Goal: Task Accomplishment & Management: Use online tool/utility

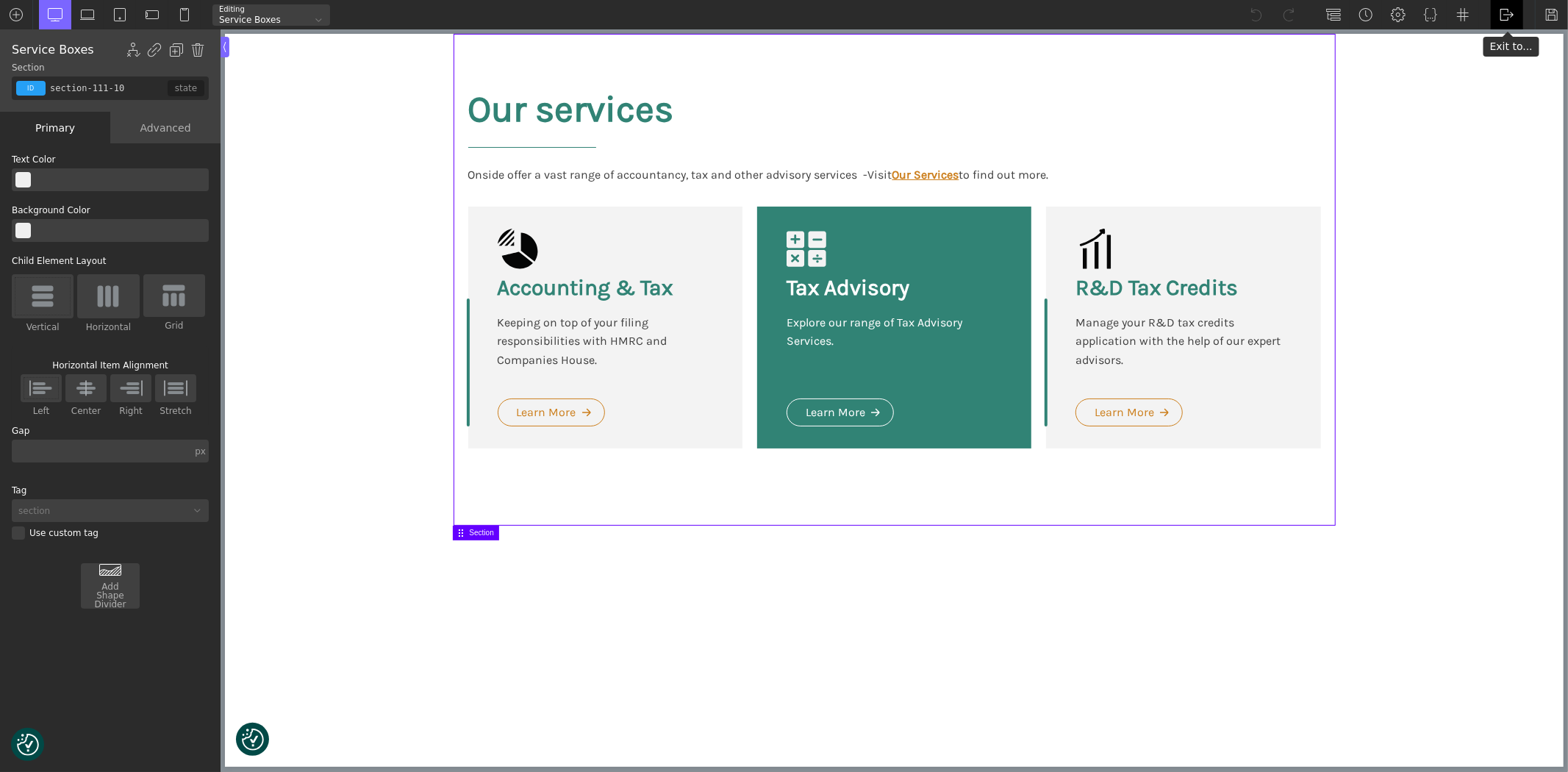
click at [1510, 10] on img at bounding box center [1507, 14] width 15 height 15
click at [1514, 38] on link "WP Admin" at bounding box center [1522, 39] width 62 height 24
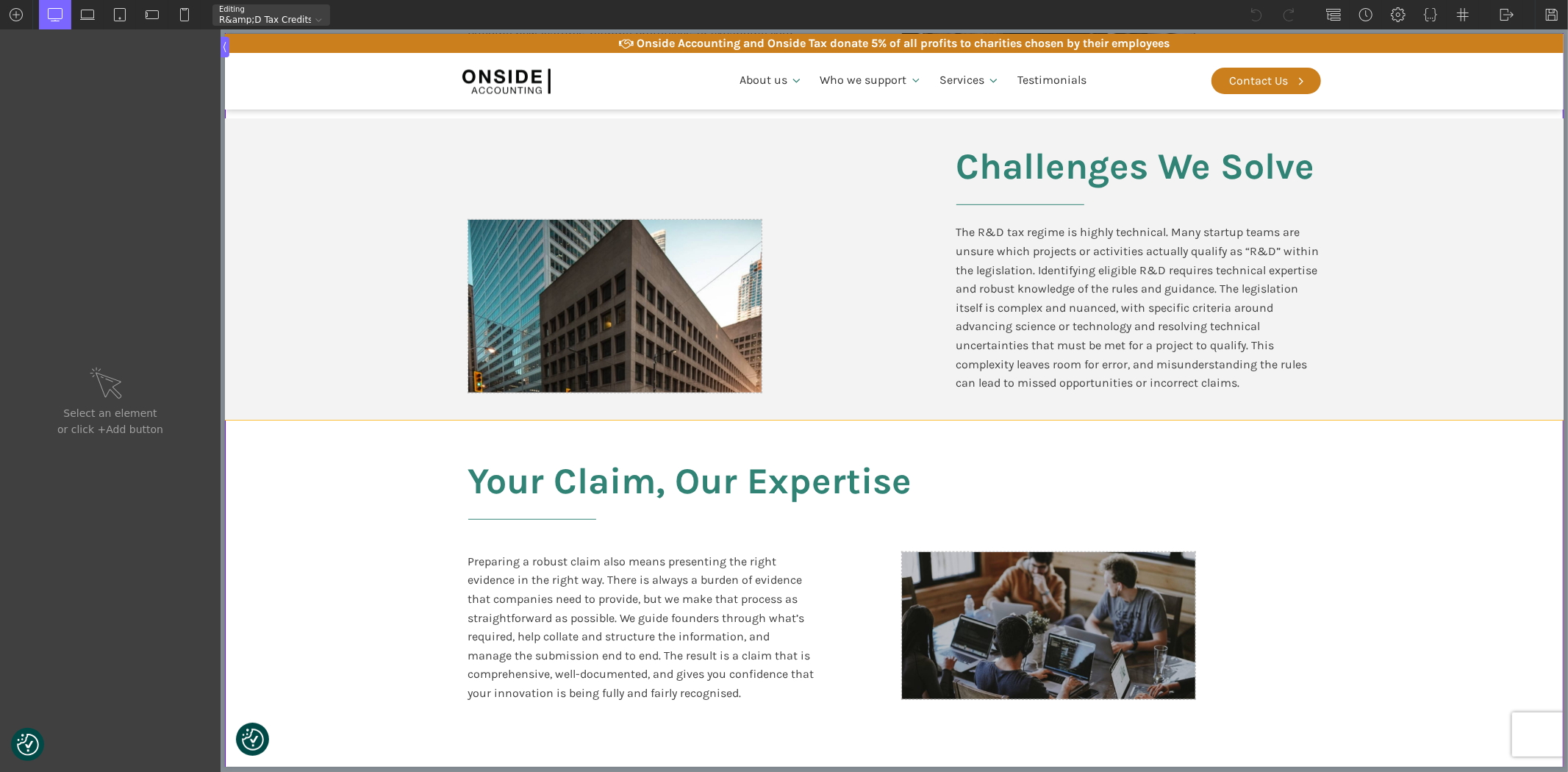
scroll to position [736, 0]
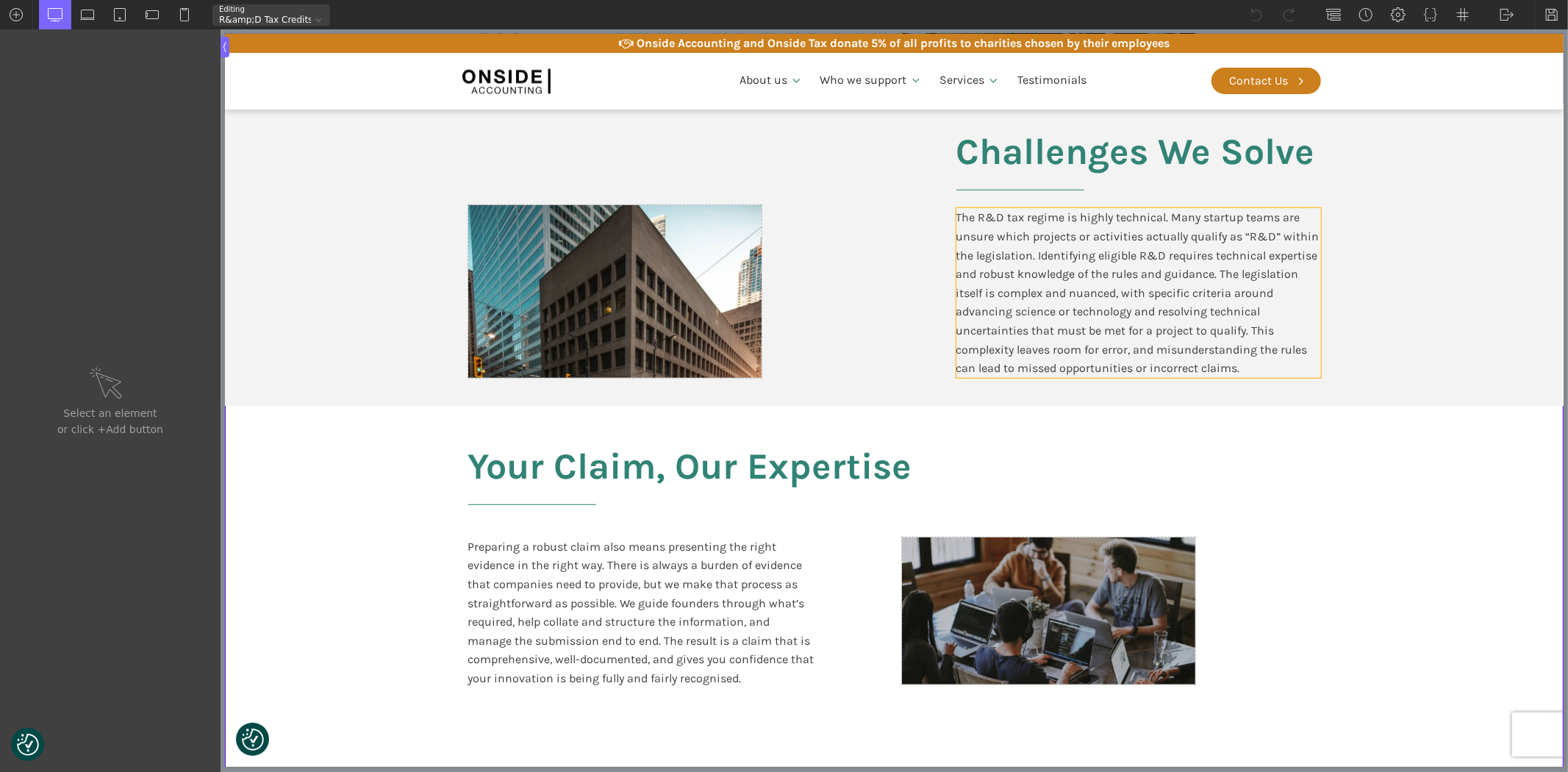
click at [1173, 302] on div "The R&D tax regime is highly technical. Many startup teams are unsure which pro…" at bounding box center [1138, 293] width 365 height 170
type input "text_block-295-611"
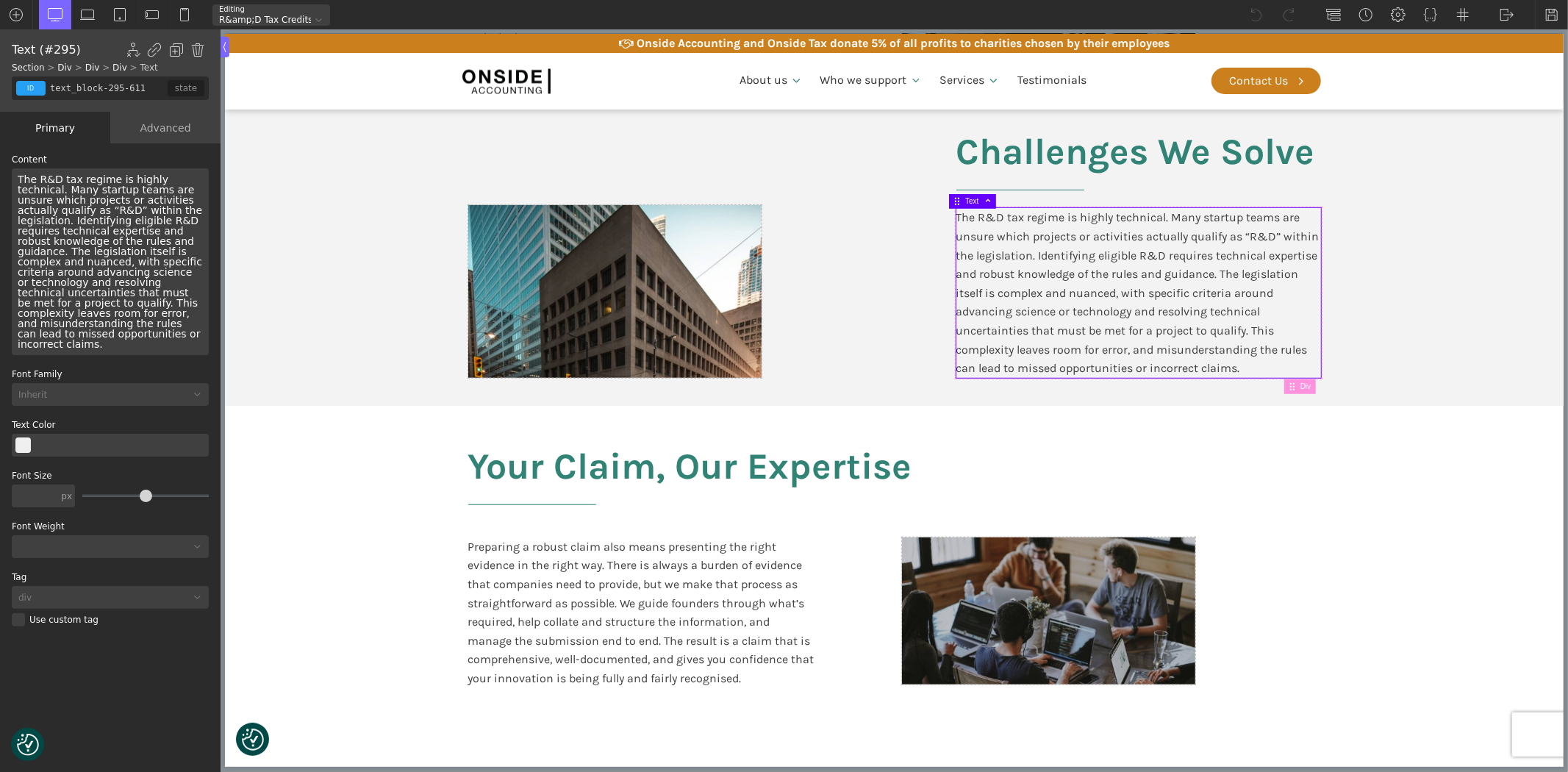
click at [66, 246] on div "The R&D tax regime is highly technical. Many startup teams are unsure which pro…" at bounding box center [110, 262] width 197 height 187
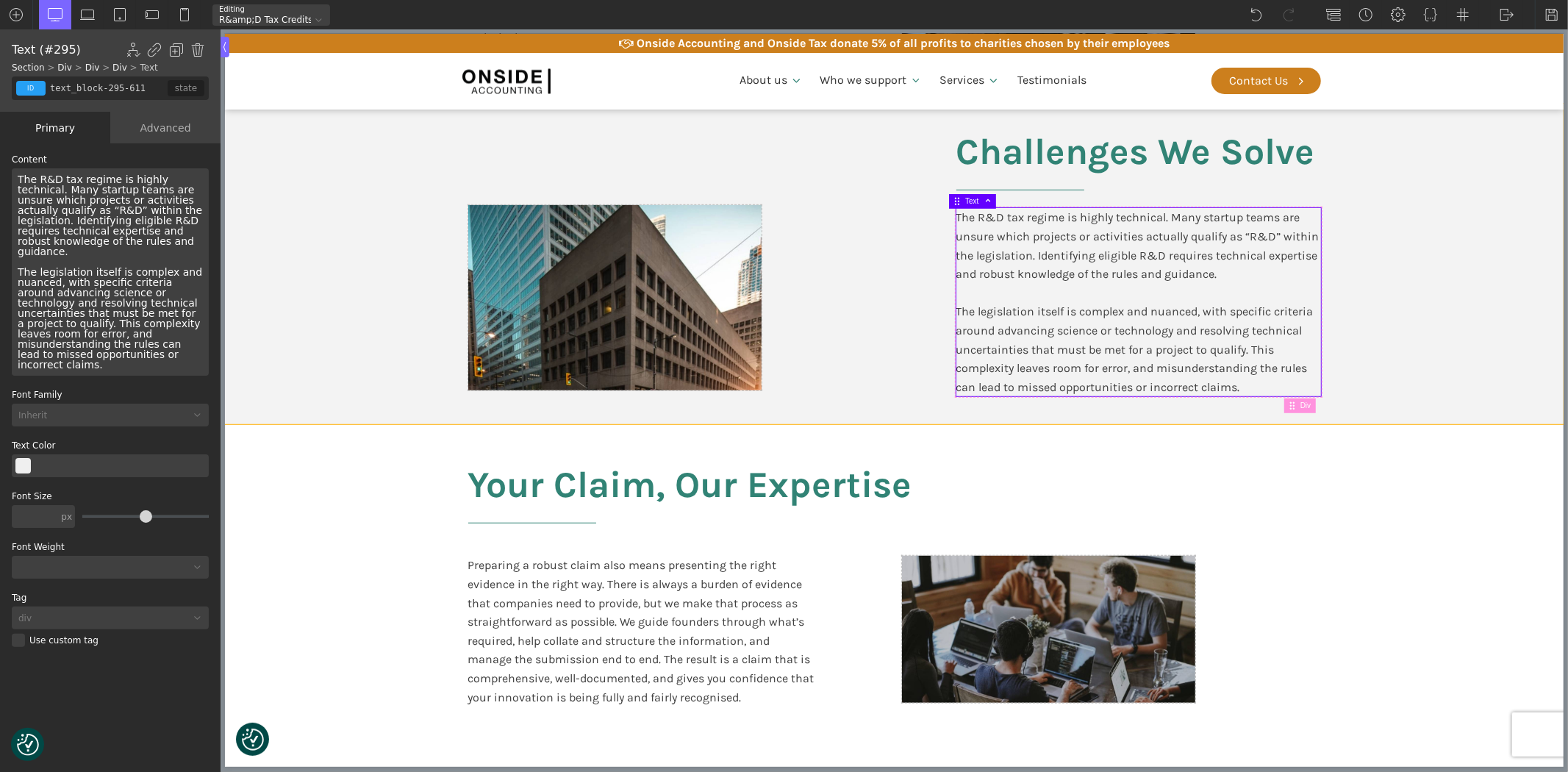
click at [1470, 339] on section "Challenges We Solve The R&D tax regime is highly technical. Many startup teams …" at bounding box center [893, 264] width 1339 height 321
type input "section-127-66"
type input "split-content"
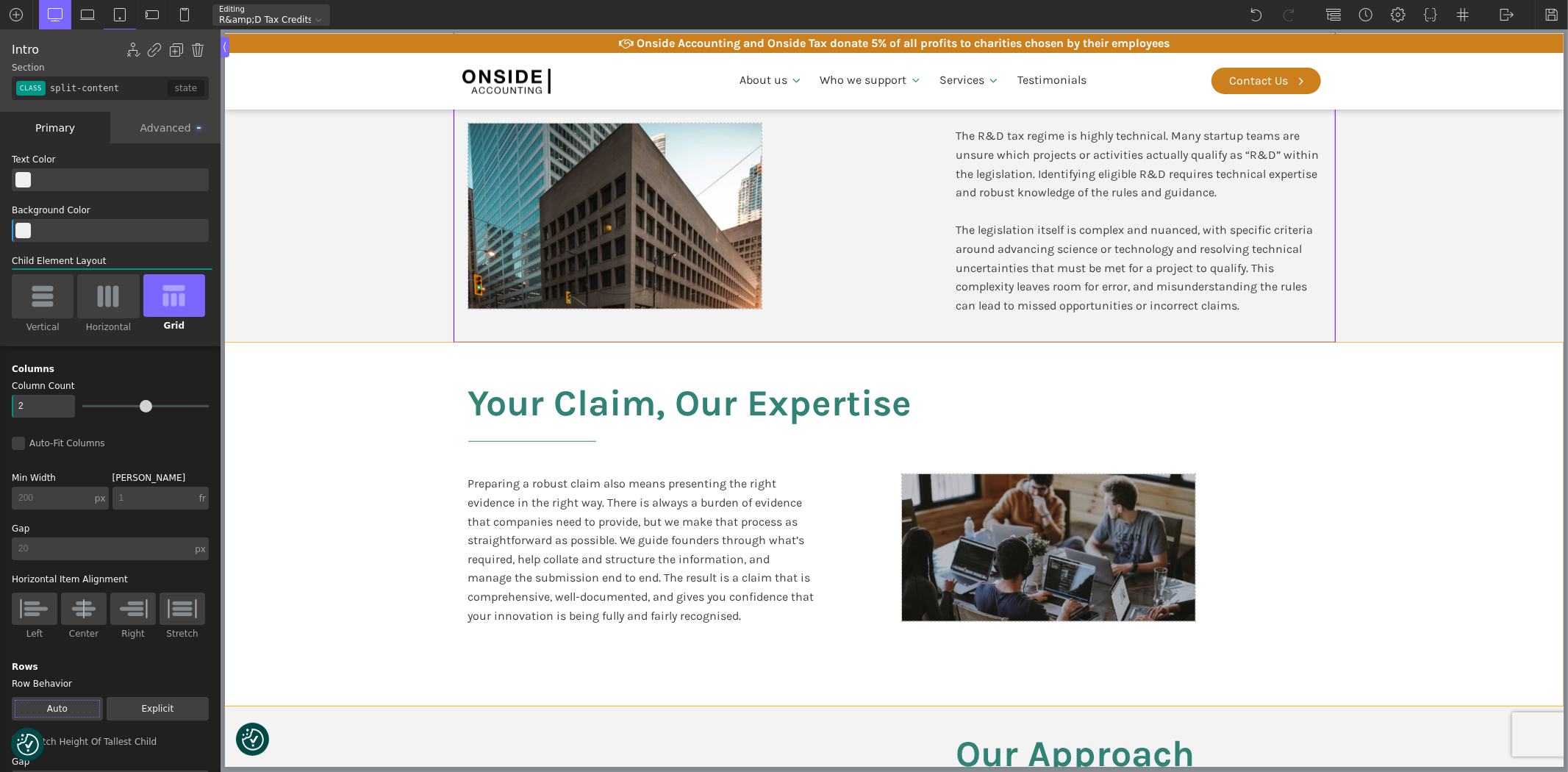
scroll to position [899, 0]
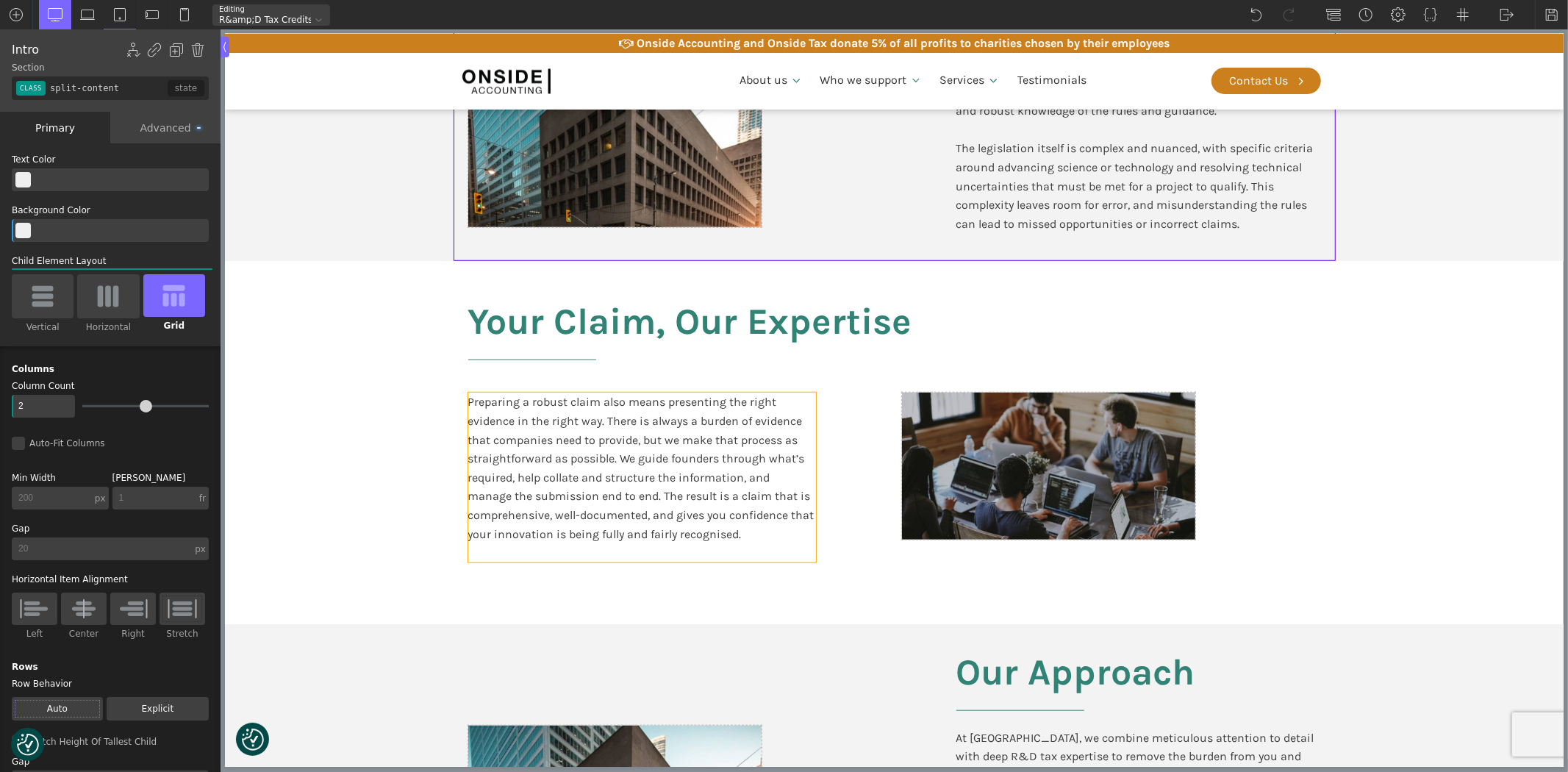
click at [650, 442] on div "Preparing a robust claim also means presenting the right evidence in the right …" at bounding box center [641, 477] width 348 height 170
type input "text_block-370-611"
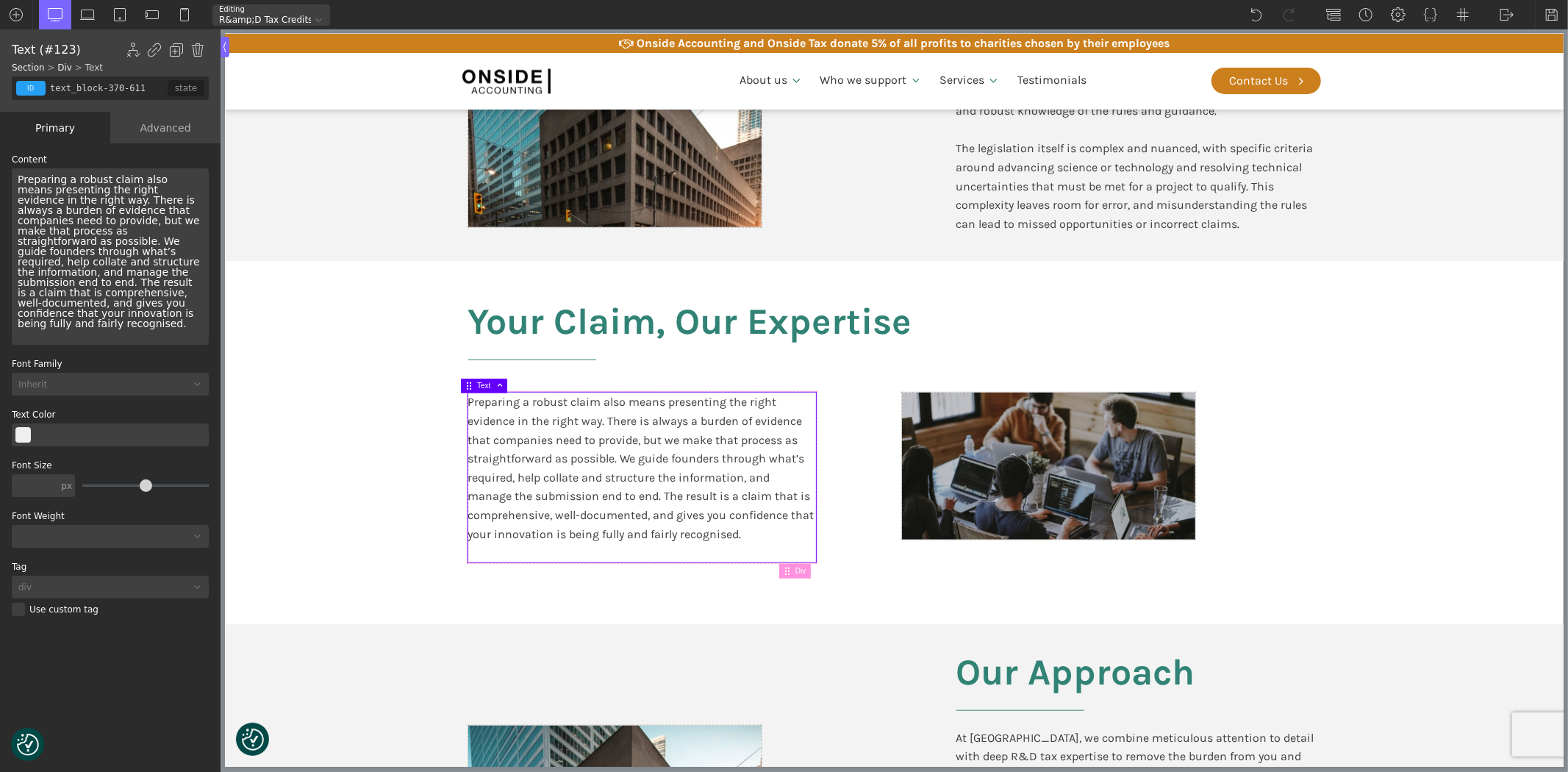
click at [130, 274] on div "Preparing a robust claim also means presenting the right evidence in the right …" at bounding box center [110, 257] width 197 height 177
click at [144, 234] on div "Preparing a robust claim also means presenting the right evidence in the right …" at bounding box center [110, 257] width 197 height 177
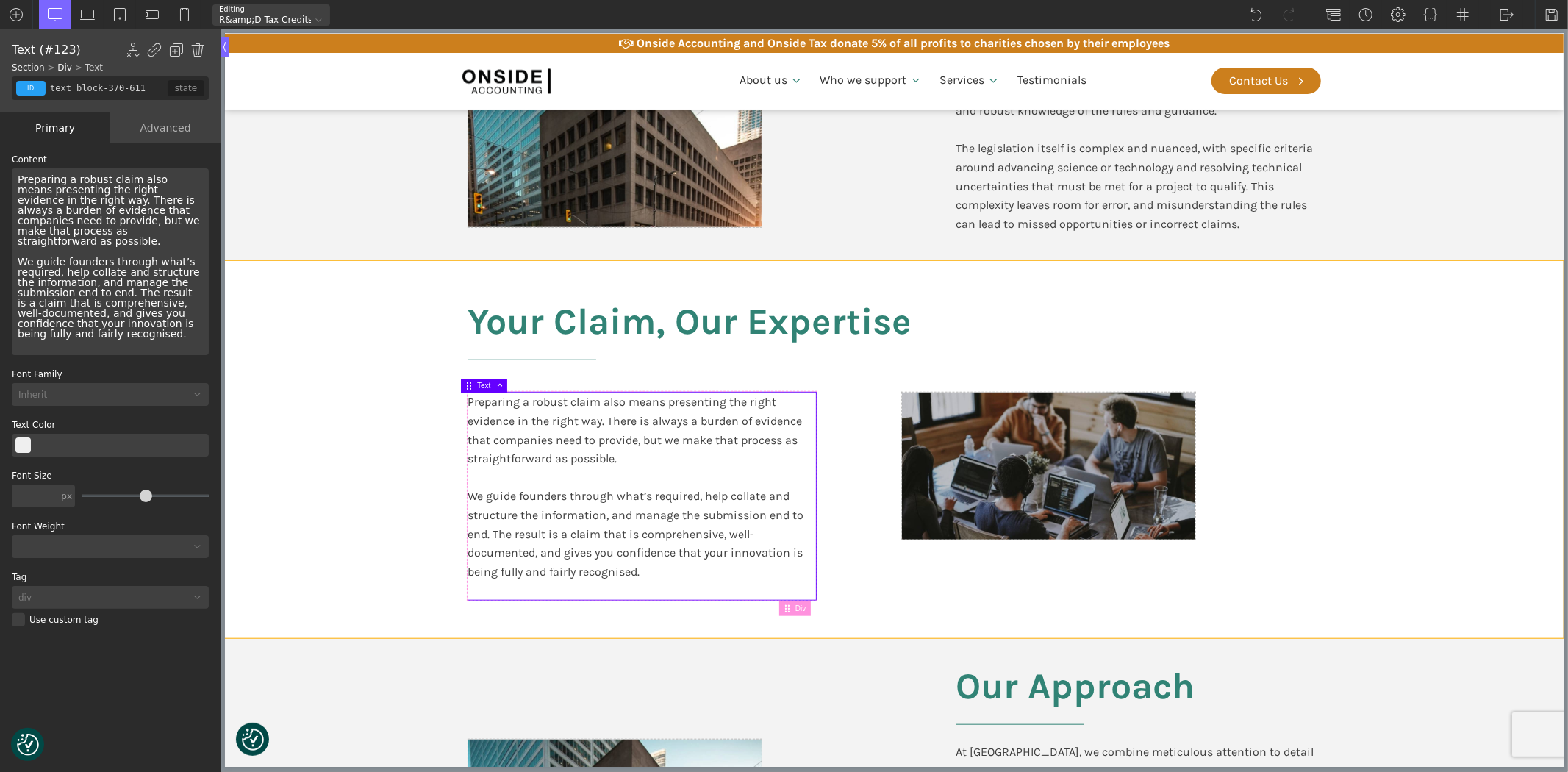
click at [1458, 482] on section "Your Claim, Our Expertise Preparing a robust claim also means presenting the ri…" at bounding box center [893, 449] width 1339 height 377
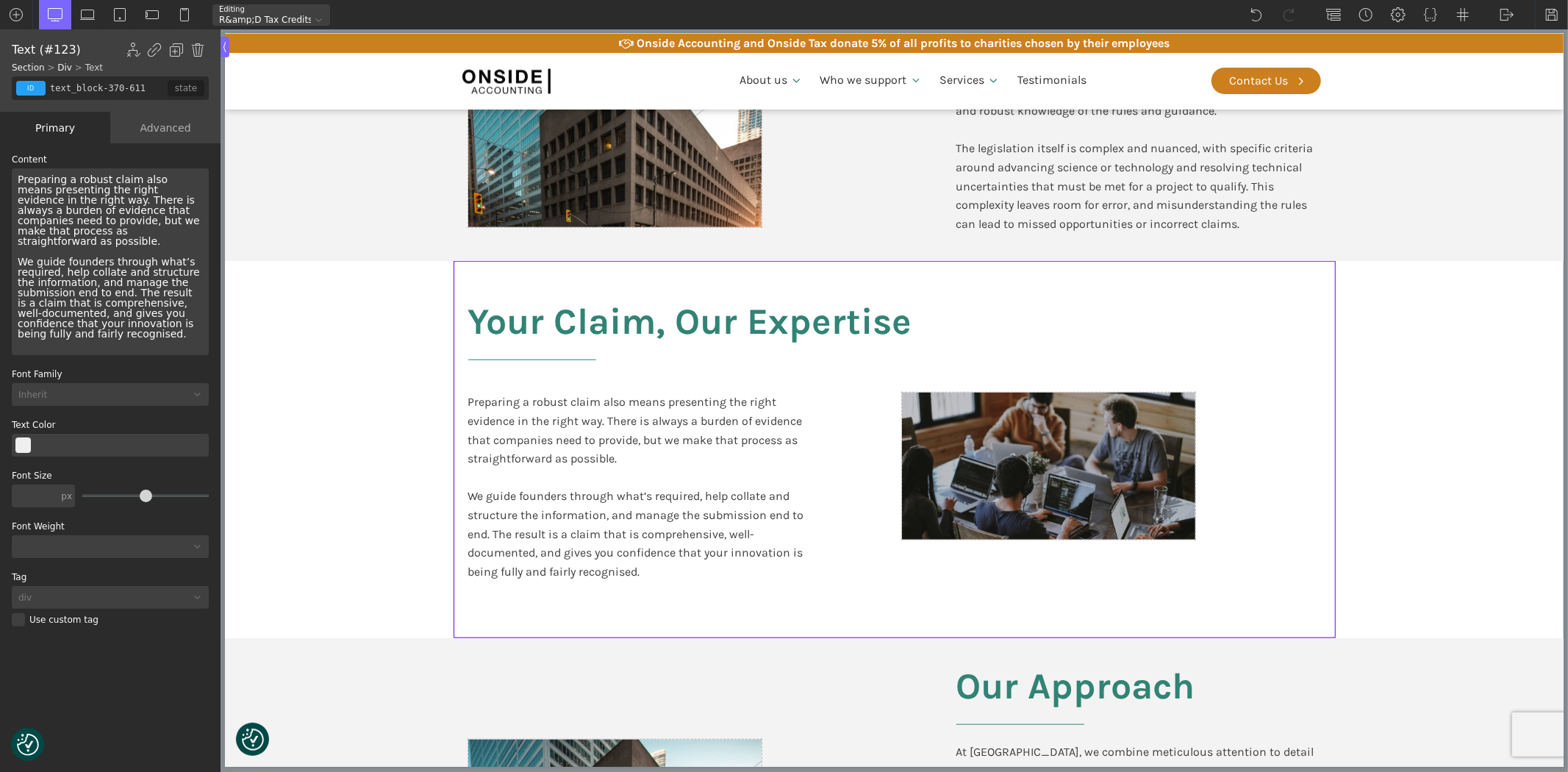
type input "split-content-full-heading"
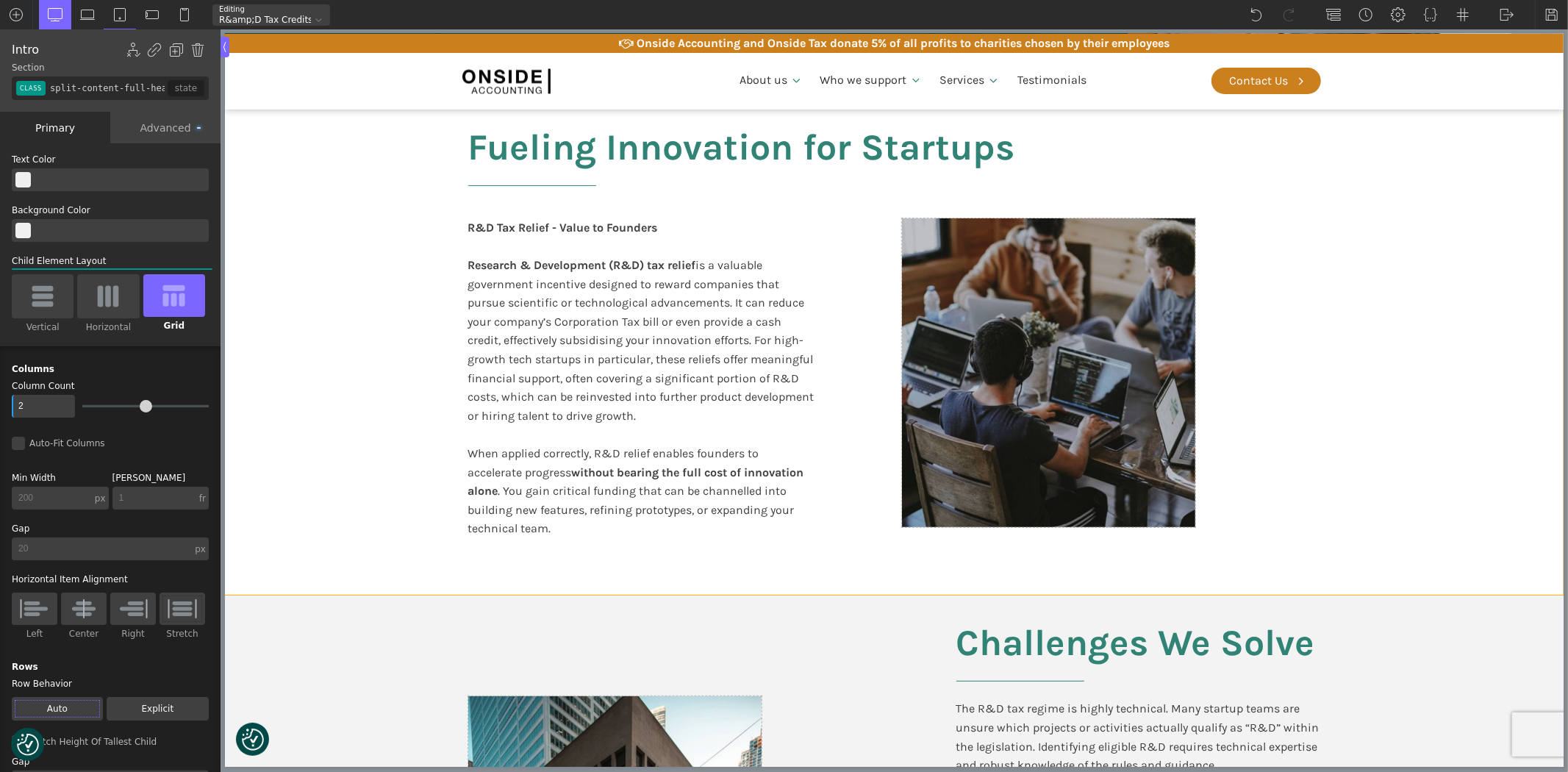
scroll to position [245, 0]
